Goal: Task Accomplishment & Management: Manage account settings

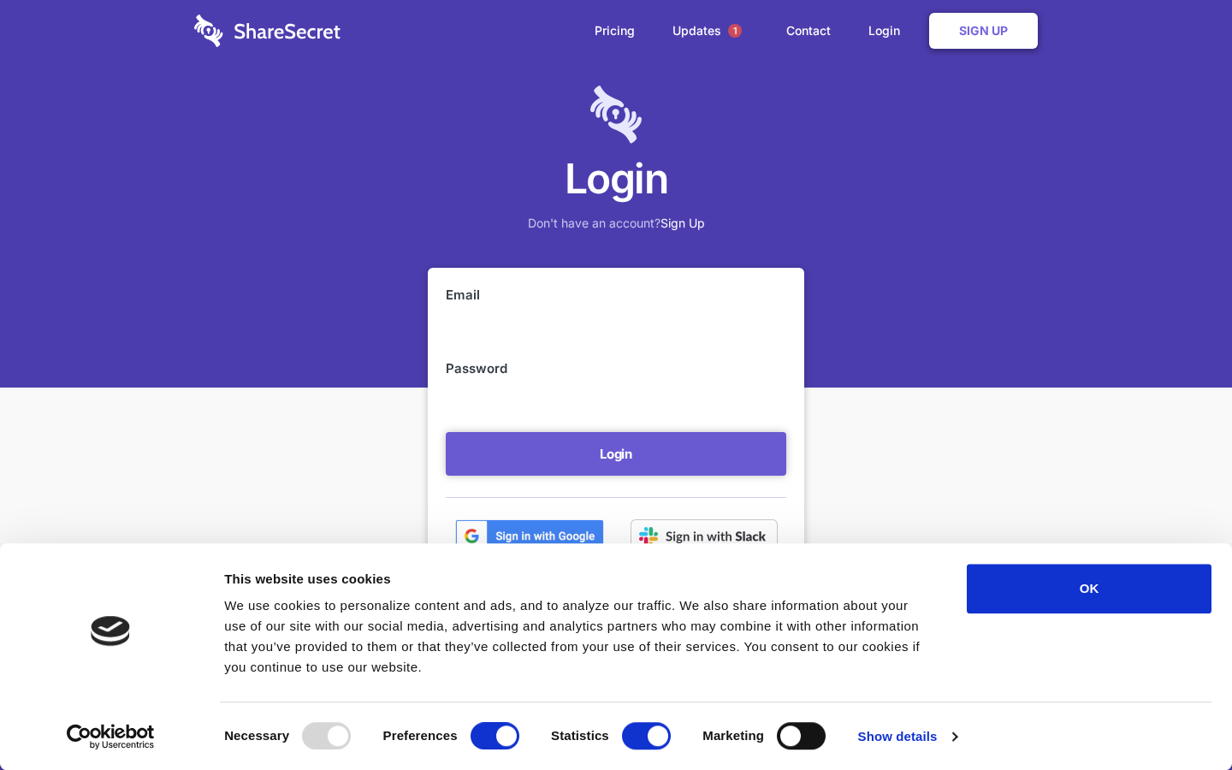
scroll to position [69, 0]
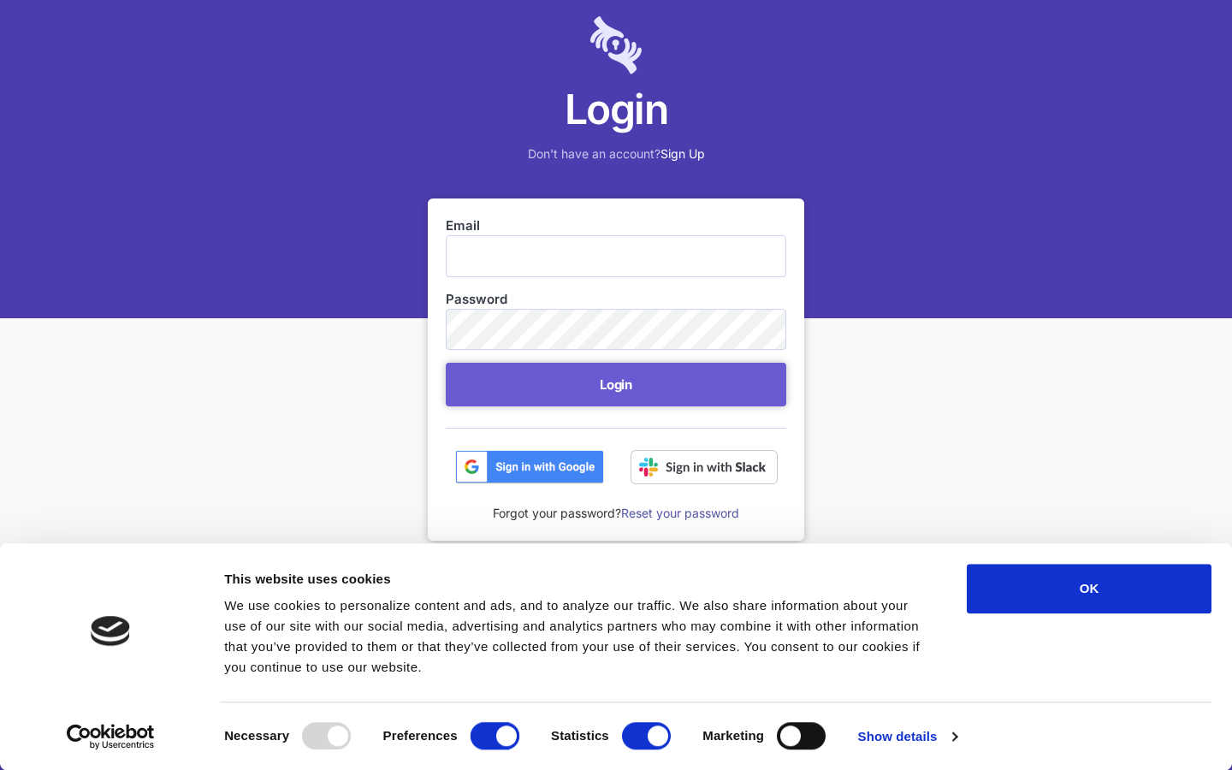
click at [495, 736] on input "Preferences" at bounding box center [495, 735] width 49 height 27
checkbox input "false"
click at [646, 736] on input "Statistics" at bounding box center [646, 735] width 49 height 27
checkbox input "false"
click at [801, 736] on input "Marketing" at bounding box center [801, 735] width 49 height 27
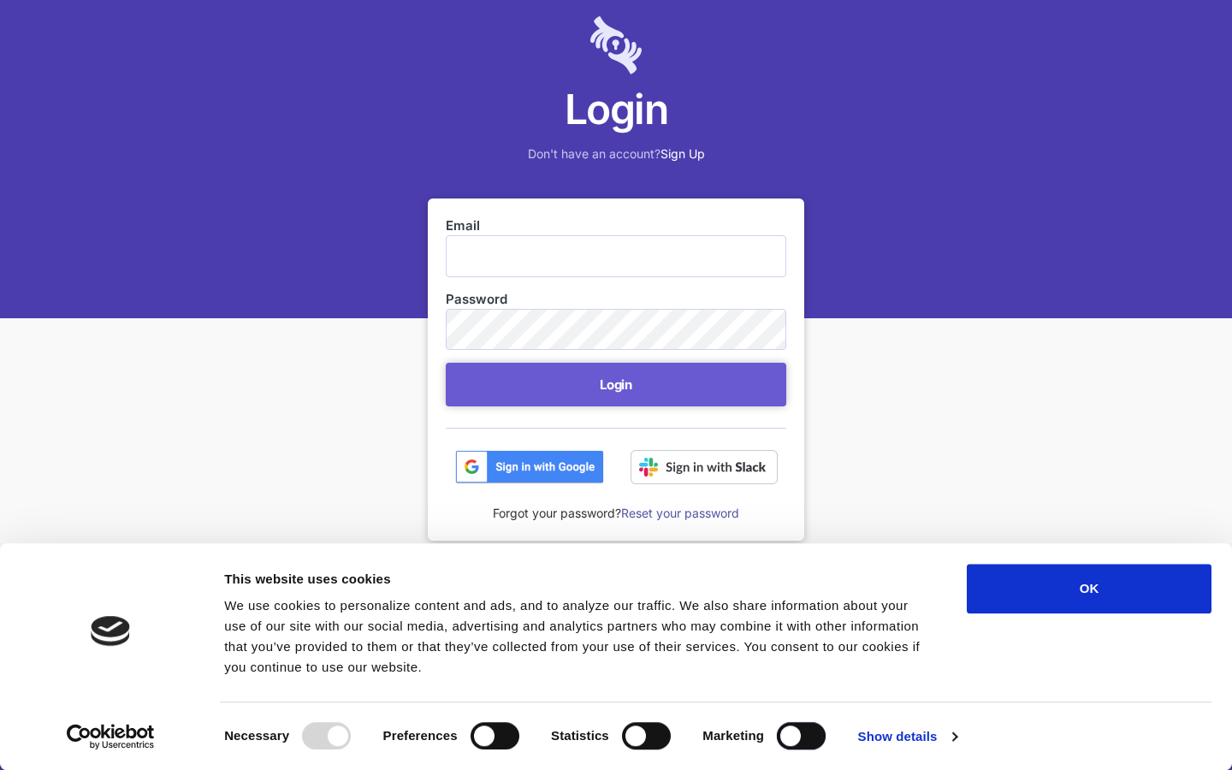
checkbox input "true"
click at [616, 256] on input "Email" at bounding box center [616, 255] width 341 height 41
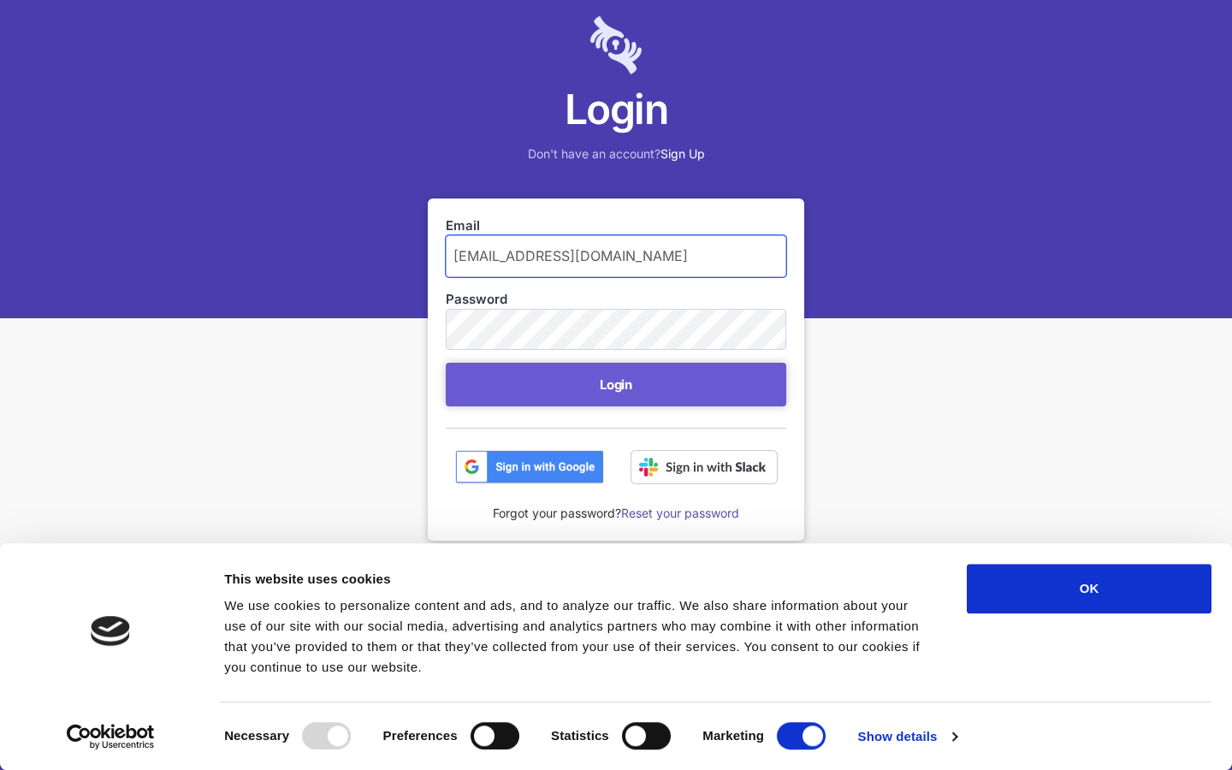
type input "[EMAIL_ADDRESS][DOMAIN_NAME]"
click at [446, 363] on button "Login" at bounding box center [616, 385] width 341 height 44
